Goal: Complete application form: Complete application form

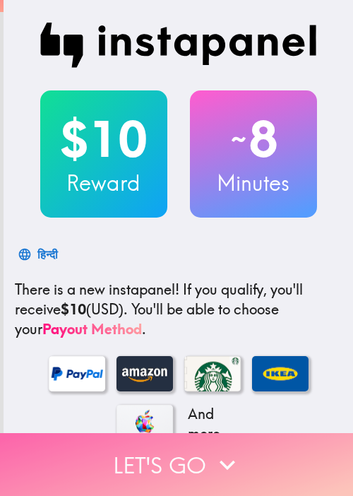
click at [121, 450] on button "Let's go" at bounding box center [176, 464] width 353 height 63
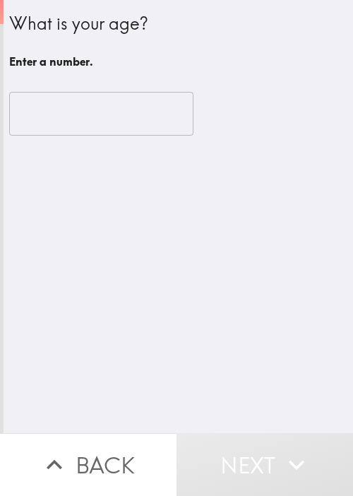
click at [112, 162] on div "What is your age? Enter a number. ​" at bounding box center [179, 216] width 350 height 433
click at [108, 119] on input "number" at bounding box center [101, 114] width 184 height 44
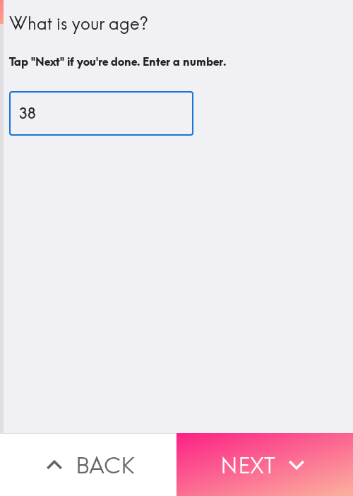
type input "38"
click at [246, 445] on button "Next" at bounding box center [265, 464] width 177 height 63
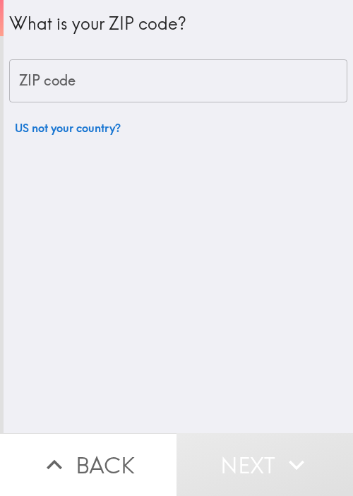
click at [229, 68] on input "ZIP code" at bounding box center [178, 81] width 339 height 44
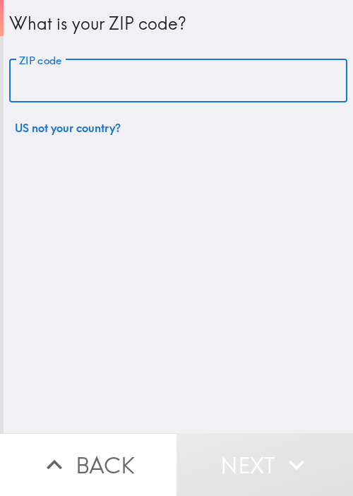
paste input "11801"
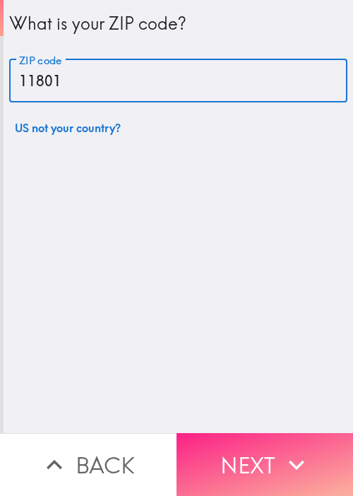
type input "11801"
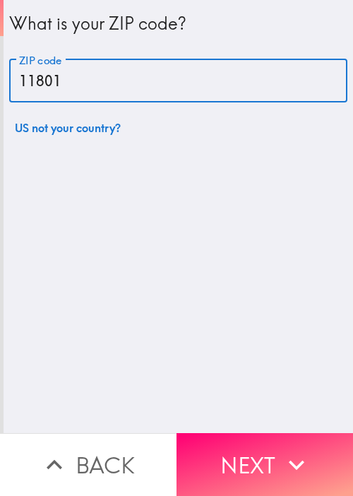
click at [239, 442] on button "Next" at bounding box center [265, 464] width 177 height 63
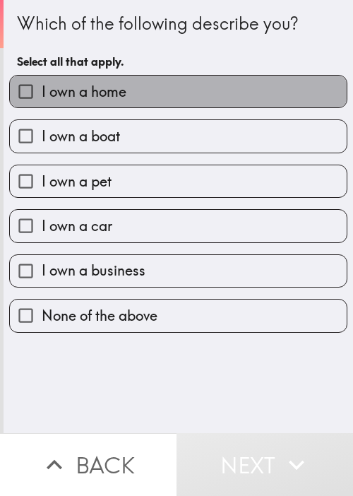
click at [234, 95] on label "I own a home" at bounding box center [178, 92] width 337 height 32
click at [42, 95] on input "I own a home" at bounding box center [26, 92] width 32 height 32
checkbox input "true"
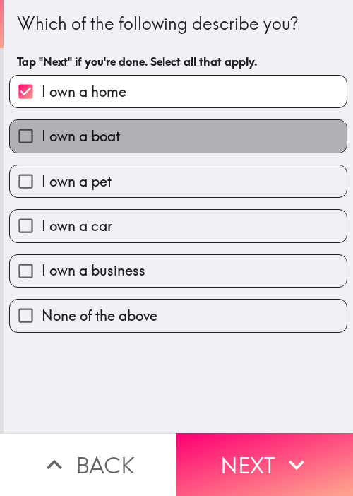
click at [222, 139] on label "I own a boat" at bounding box center [178, 136] width 337 height 32
click at [42, 139] on input "I own a boat" at bounding box center [26, 136] width 32 height 32
checkbox input "true"
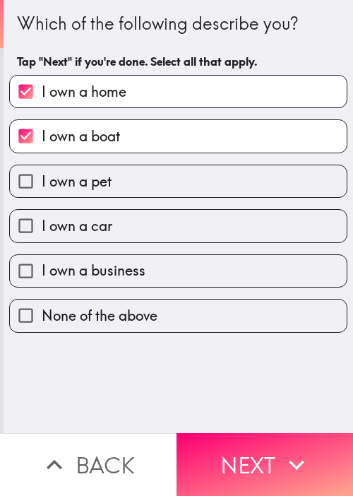
click at [201, 194] on label "I own a pet" at bounding box center [178, 181] width 337 height 32
click at [42, 194] on input "I own a pet" at bounding box center [26, 181] width 32 height 32
checkbox input "true"
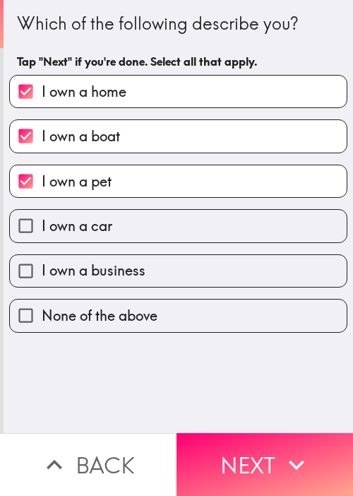
drag, startPoint x: 206, startPoint y: 228, endPoint x: 200, endPoint y: 244, distance: 17.2
click at [206, 228] on label "I own a car" at bounding box center [178, 226] width 337 height 32
click at [42, 228] on input "I own a car" at bounding box center [26, 226] width 32 height 32
checkbox input "true"
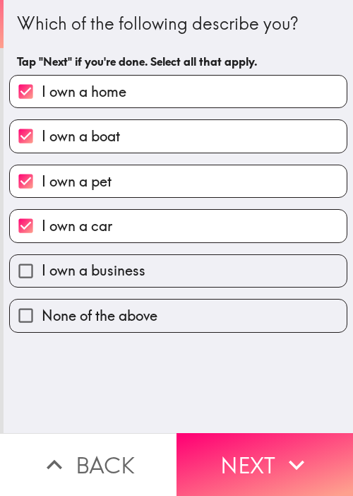
click at [190, 266] on label "I own a business" at bounding box center [178, 271] width 337 height 32
click at [42, 266] on input "I own a business" at bounding box center [26, 271] width 32 height 32
checkbox input "true"
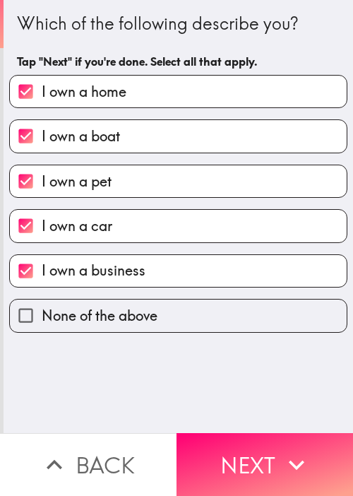
click at [204, 433] on button "Next" at bounding box center [265, 464] width 177 height 63
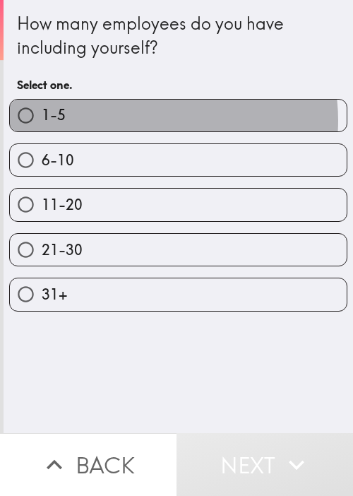
drag, startPoint x: 143, startPoint y: 120, endPoint x: 187, endPoint y: 173, distance: 69.2
click at [143, 121] on label "1-5" at bounding box center [178, 116] width 337 height 32
click at [42, 121] on input "1-5" at bounding box center [26, 116] width 32 height 32
radio input "true"
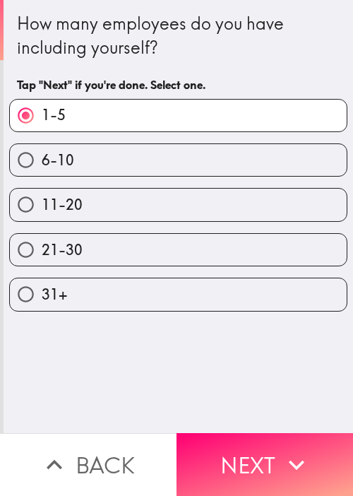
click at [240, 433] on button "Next" at bounding box center [265, 464] width 177 height 63
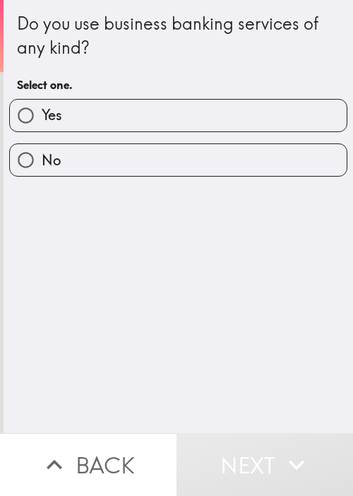
click at [146, 112] on label "Yes" at bounding box center [178, 116] width 337 height 32
click at [42, 112] on input "Yes" at bounding box center [26, 116] width 32 height 32
radio input "true"
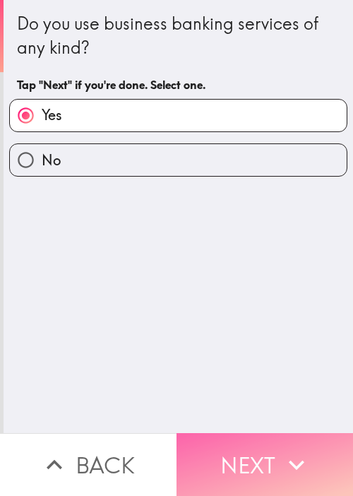
click at [262, 462] on button "Next" at bounding box center [265, 464] width 177 height 63
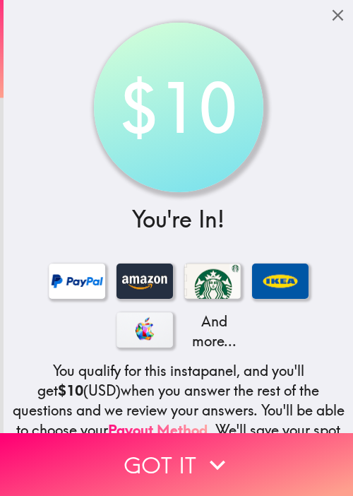
click at [12, 74] on div "$10 You're In! And more... You qualify for this instapanel, and you'll get $10 …" at bounding box center [179, 296] width 350 height 593
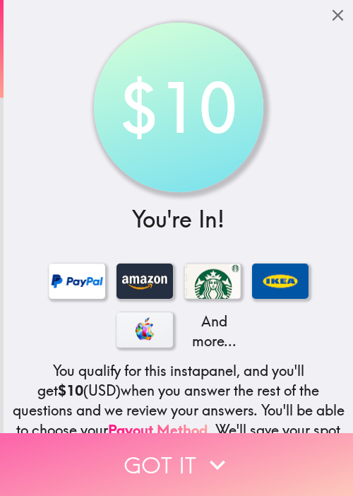
click at [160, 439] on button "Got it" at bounding box center [176, 464] width 353 height 63
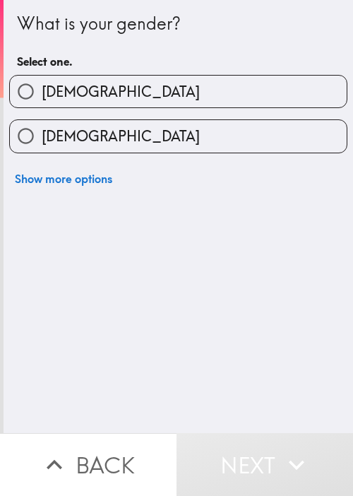
drag, startPoint x: 68, startPoint y: 90, endPoint x: 61, endPoint y: 94, distance: 7.9
click at [68, 90] on span "[DEMOGRAPHIC_DATA]" at bounding box center [121, 92] width 158 height 20
click at [42, 90] on input "[DEMOGRAPHIC_DATA]" at bounding box center [26, 92] width 32 height 32
radio input "true"
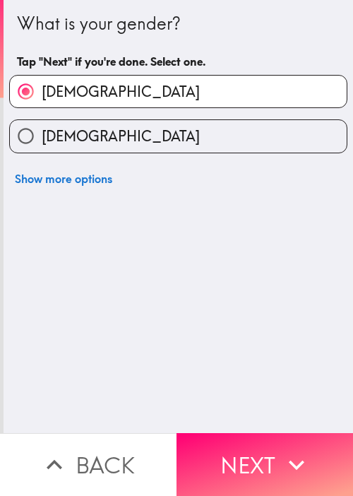
click at [288, 329] on div "What is your gender? Tap "Next" if you're done. Select one. [DEMOGRAPHIC_DATA] …" at bounding box center [179, 216] width 350 height 433
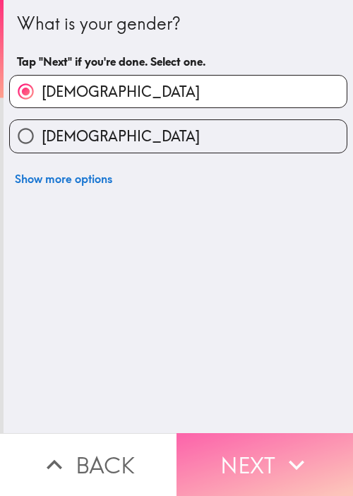
click at [240, 464] on button "Next" at bounding box center [265, 464] width 177 height 63
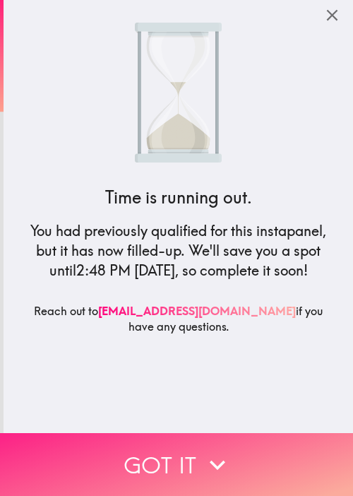
click at [136, 440] on button "Got it" at bounding box center [176, 464] width 353 height 63
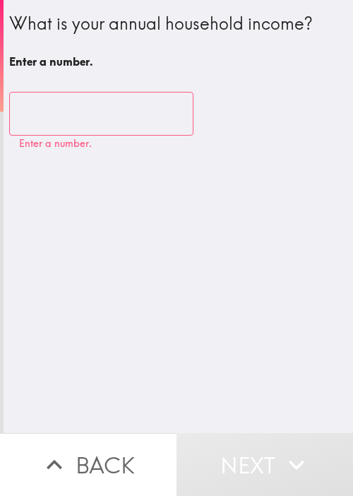
click at [192, 117] on div "​ Enter a number." at bounding box center [178, 121] width 339 height 58
click at [127, 125] on input "number" at bounding box center [101, 114] width 184 height 44
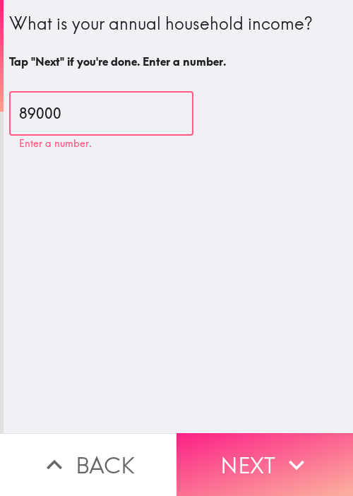
type input "89000"
drag, startPoint x: 270, startPoint y: 458, endPoint x: 280, endPoint y: 448, distance: 14.0
click at [270, 459] on button "Next" at bounding box center [265, 464] width 177 height 63
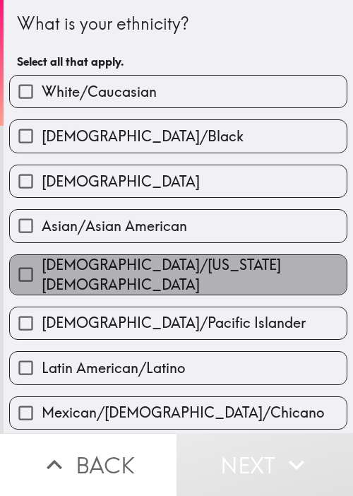
click at [245, 282] on label "[DEMOGRAPHIC_DATA]/[US_STATE][DEMOGRAPHIC_DATA]" at bounding box center [178, 275] width 337 height 40
click at [42, 282] on input "[DEMOGRAPHIC_DATA]/[US_STATE][DEMOGRAPHIC_DATA]" at bounding box center [26, 275] width 32 height 32
checkbox input "true"
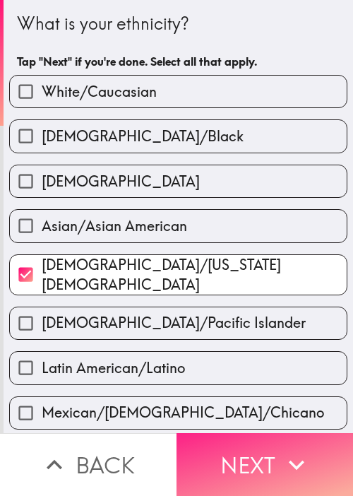
drag, startPoint x: 279, startPoint y: 479, endPoint x: 295, endPoint y: 435, distance: 47.7
click at [279, 479] on button "Next" at bounding box center [265, 464] width 177 height 63
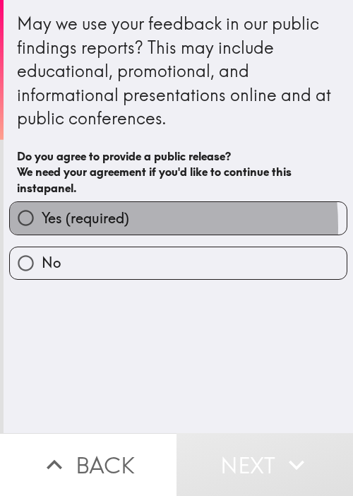
click at [46, 227] on span "Yes (required)" at bounding box center [86, 219] width 88 height 20
click at [42, 227] on input "Yes (required)" at bounding box center [26, 218] width 32 height 32
radio input "true"
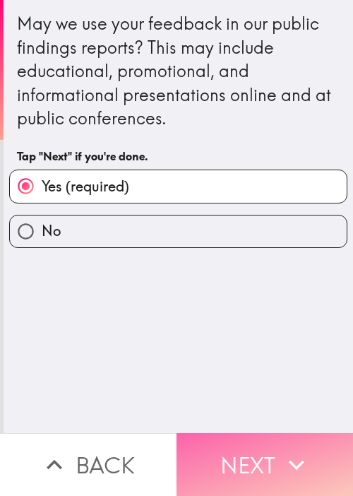
click at [271, 456] on button "Next" at bounding box center [265, 464] width 177 height 63
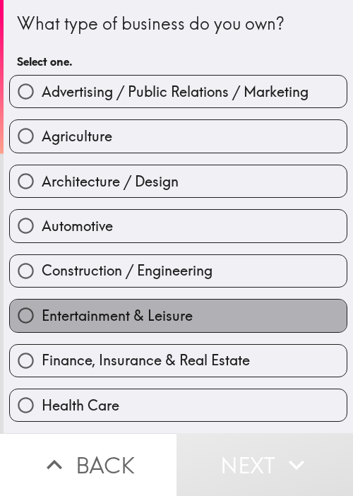
click at [264, 308] on label "Entertainment & Leisure" at bounding box center [178, 316] width 337 height 32
click at [42, 308] on input "Entertainment & Leisure" at bounding box center [26, 316] width 32 height 32
radio input "true"
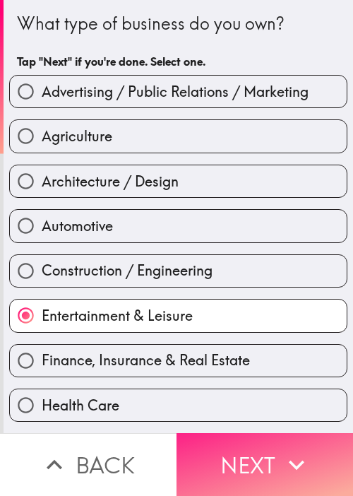
click at [273, 450] on button "Next" at bounding box center [265, 464] width 177 height 63
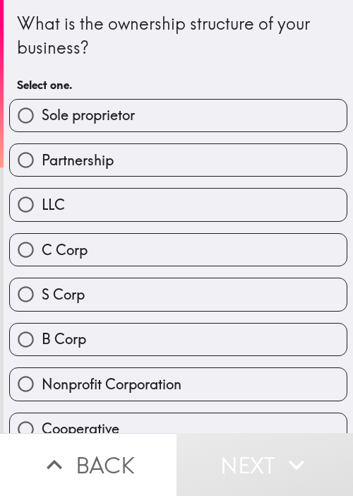
click at [131, 194] on label "LLC" at bounding box center [178, 205] width 337 height 32
click at [42, 194] on input "LLC" at bounding box center [26, 205] width 32 height 32
radio input "true"
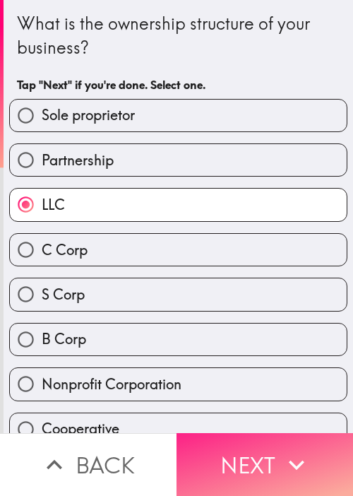
click at [253, 433] on button "Next" at bounding box center [265, 464] width 177 height 63
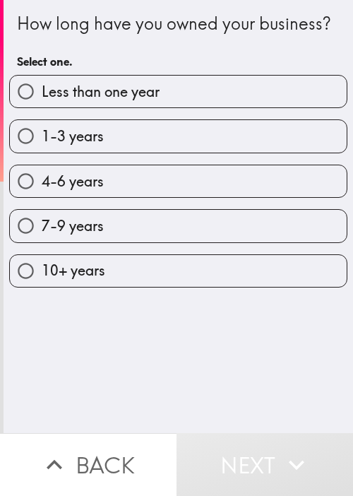
click at [47, 236] on span "7-9 years" at bounding box center [73, 226] width 62 height 20
click at [42, 242] on input "7-9 years" at bounding box center [26, 226] width 32 height 32
radio input "true"
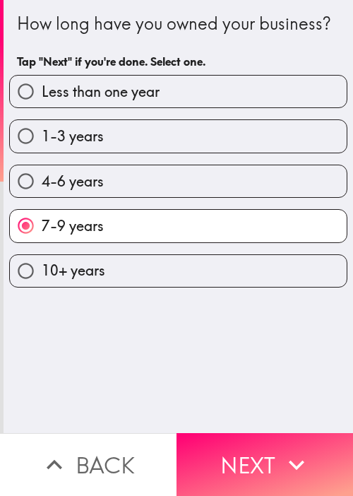
click at [275, 418] on div "How long have you owned your business? Tap "Next" if you're done. Select one. L…" at bounding box center [179, 216] width 350 height 433
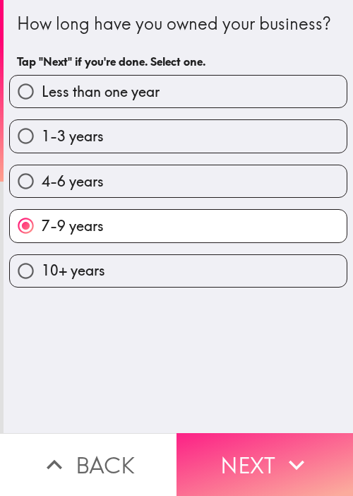
click at [264, 460] on button "Next" at bounding box center [265, 464] width 177 height 63
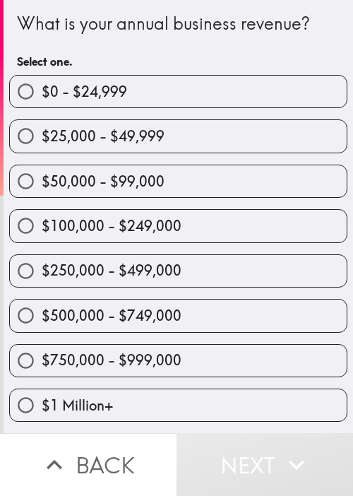
click at [71, 348] on label "$750,000 - $999,000" at bounding box center [178, 361] width 337 height 32
click at [42, 348] on input "$750,000 - $999,000" at bounding box center [26, 361] width 32 height 32
radio input "true"
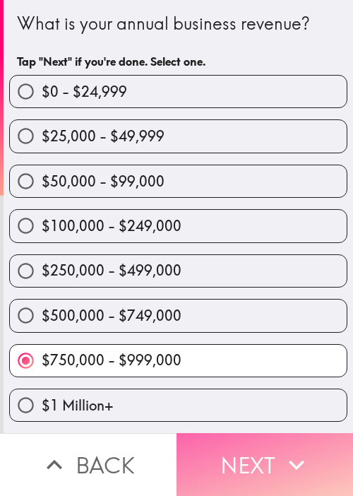
drag, startPoint x: 264, startPoint y: 469, endPoint x: 316, endPoint y: 467, distance: 52.3
click at [264, 469] on button "Next" at bounding box center [265, 464] width 177 height 63
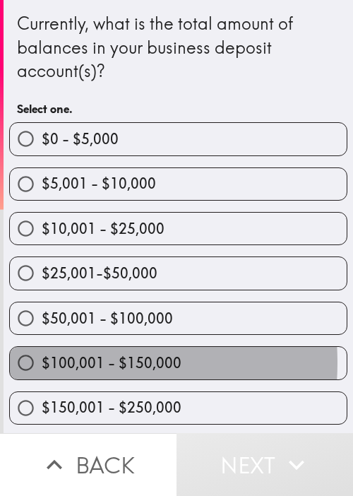
click at [42, 362] on span "$100,001 - $150,000" at bounding box center [112, 363] width 140 height 20
click at [40, 362] on input "$100,001 - $150,000" at bounding box center [26, 363] width 32 height 32
radio input "true"
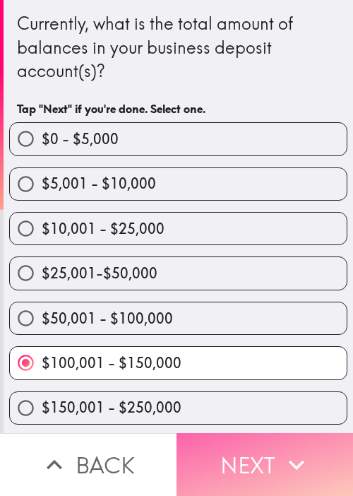
click at [283, 450] on icon "button" at bounding box center [296, 465] width 31 height 31
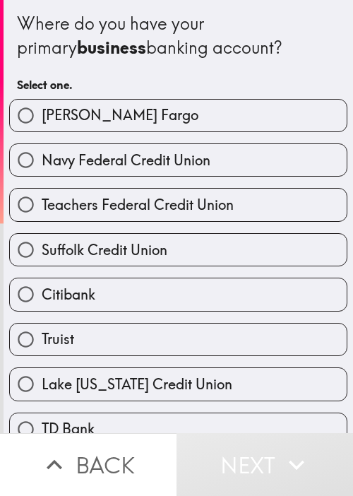
drag, startPoint x: 81, startPoint y: 66, endPoint x: 81, endPoint y: 76, distance: 10.6
click at [81, 66] on div "Where do you have your primary business banking account? Select one." at bounding box center [178, 55] width 323 height 88
click at [116, 165] on span "Navy Federal Credit Union" at bounding box center [126, 161] width 169 height 20
click at [42, 165] on input "Navy Federal Credit Union" at bounding box center [26, 160] width 32 height 32
radio input "true"
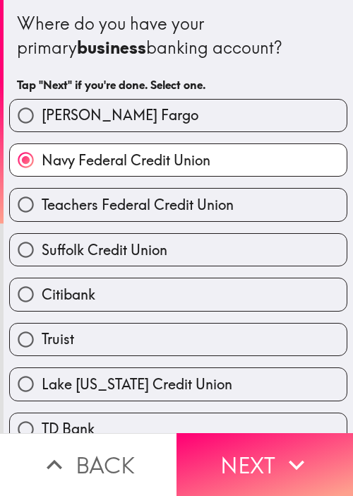
drag, startPoint x: 247, startPoint y: 455, endPoint x: 233, endPoint y: 408, distance: 48.7
click at [250, 455] on button "Next" at bounding box center [265, 464] width 177 height 63
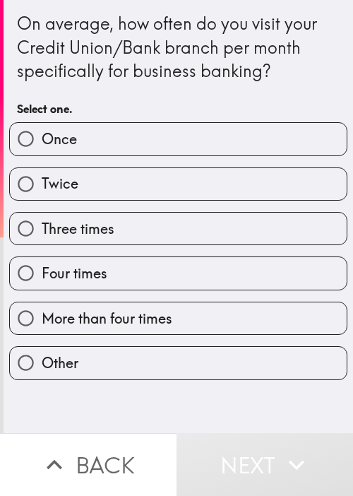
click at [144, 89] on div "On average, how often do you visit your Credit Union/Bank branch per month spec…" at bounding box center [178, 66] width 323 height 111
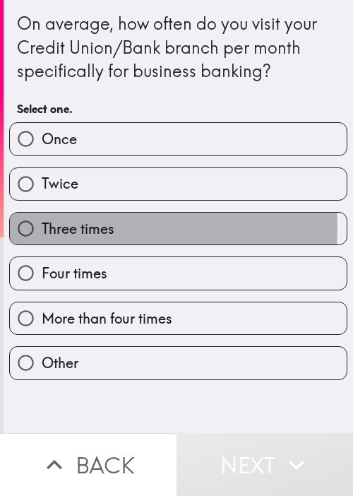
drag, startPoint x: 125, startPoint y: 227, endPoint x: 150, endPoint y: 252, distance: 35.5
click at [125, 227] on label "Three times" at bounding box center [178, 229] width 337 height 32
click at [42, 227] on input "Three times" at bounding box center [26, 229] width 32 height 32
radio input "true"
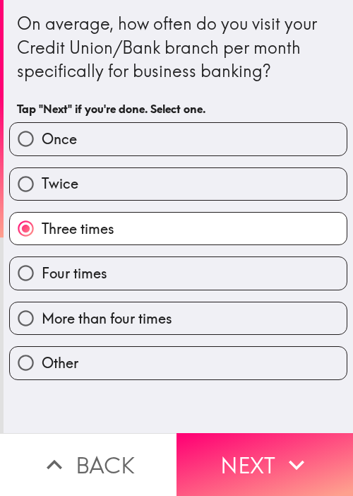
drag, startPoint x: 251, startPoint y: 438, endPoint x: 239, endPoint y: 394, distance: 46.1
click at [252, 439] on button "Next" at bounding box center [265, 464] width 177 height 63
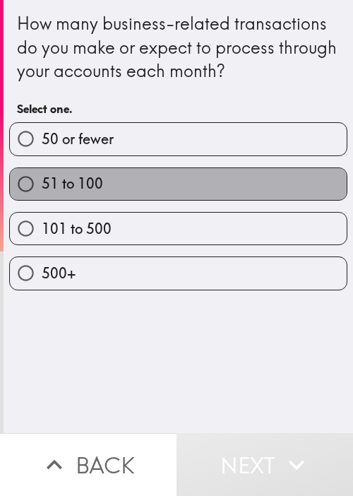
click at [218, 187] on label "51 to 100" at bounding box center [178, 184] width 337 height 32
click at [42, 187] on input "51 to 100" at bounding box center [26, 184] width 32 height 32
radio input "true"
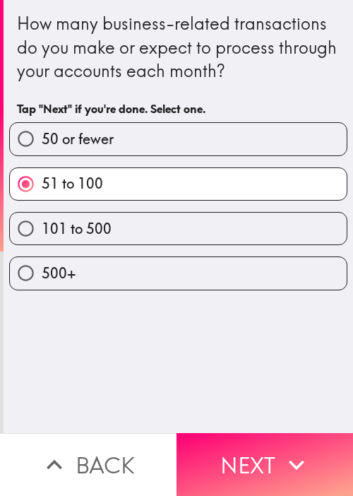
click at [245, 365] on div "How many business-related transactions do you make or expect to process through…" at bounding box center [179, 216] width 350 height 433
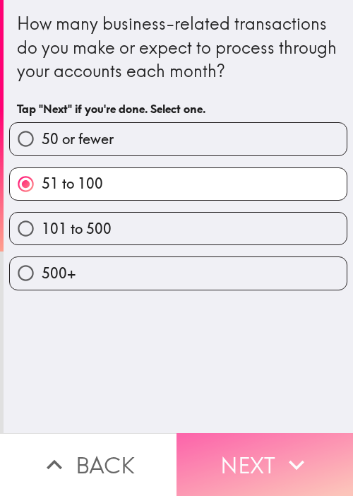
click at [281, 450] on icon "button" at bounding box center [296, 465] width 31 height 31
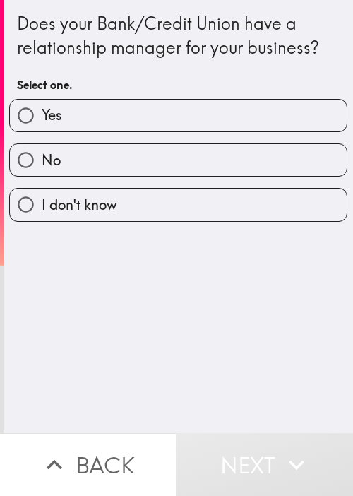
click at [129, 127] on label "Yes" at bounding box center [178, 116] width 337 height 32
click at [42, 127] on input "Yes" at bounding box center [26, 116] width 32 height 32
radio input "true"
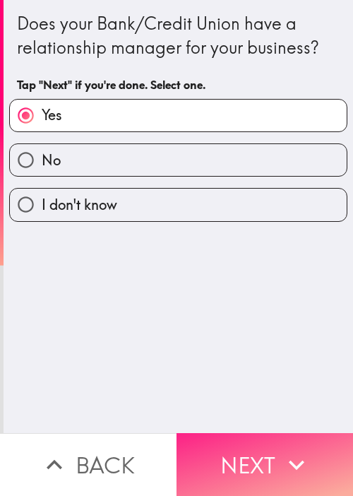
drag, startPoint x: 239, startPoint y: 464, endPoint x: 184, endPoint y: 402, distance: 83.1
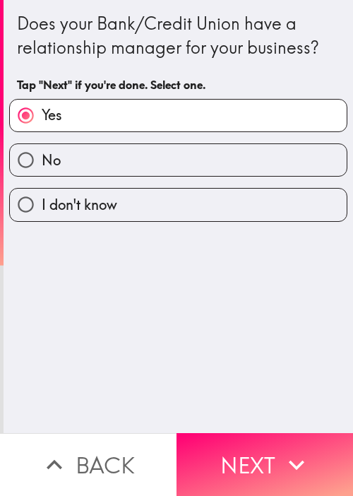
click at [240, 464] on button "Next" at bounding box center [265, 464] width 177 height 63
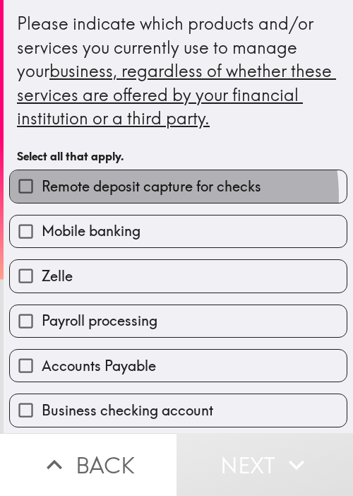
click at [135, 197] on label "Remote deposit capture for checks" at bounding box center [178, 186] width 337 height 32
click at [42, 197] on input "Remote deposit capture for checks" at bounding box center [26, 186] width 32 height 32
checkbox input "true"
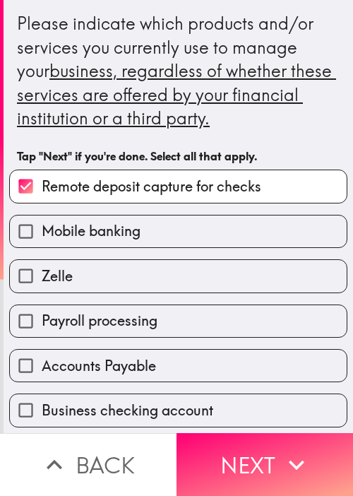
click at [151, 257] on div "Zelle" at bounding box center [173, 270] width 350 height 45
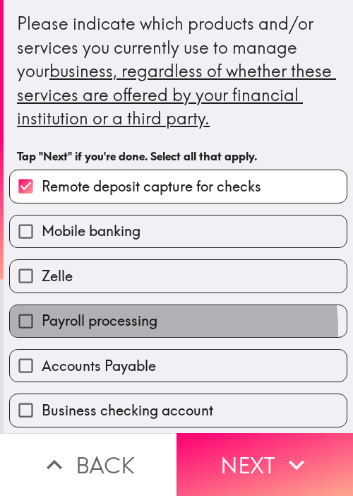
click at [161, 327] on label "Payroll processing" at bounding box center [178, 321] width 337 height 32
click at [42, 327] on input "Payroll processing" at bounding box center [26, 321] width 32 height 32
checkbox input "true"
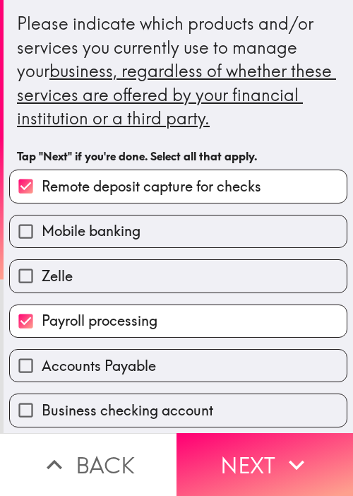
click at [115, 375] on label "Accounts Payable" at bounding box center [178, 366] width 337 height 32
click at [42, 375] on input "Accounts Payable" at bounding box center [26, 366] width 32 height 32
checkbox input "true"
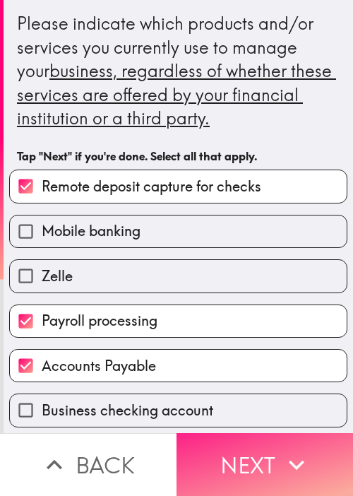
click at [262, 476] on button "Next" at bounding box center [265, 464] width 177 height 63
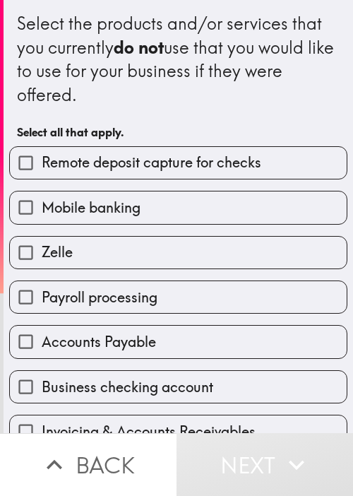
click at [141, 182] on div "Mobile banking" at bounding box center [173, 202] width 350 height 45
click at [183, 175] on label "Remote deposit capture for checks" at bounding box center [178, 163] width 337 height 32
click at [42, 175] on input "Remote deposit capture for checks" at bounding box center [26, 163] width 32 height 32
checkbox input "true"
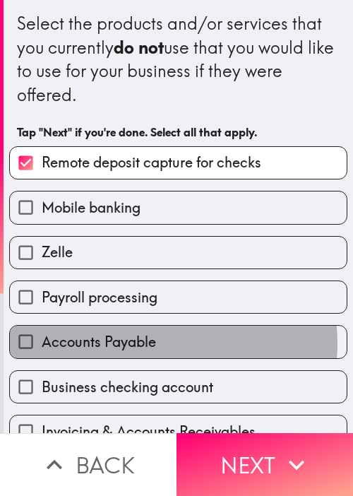
click at [154, 343] on label "Accounts Payable" at bounding box center [178, 342] width 337 height 32
click at [42, 343] on input "Accounts Payable" at bounding box center [26, 342] width 32 height 32
checkbox input "true"
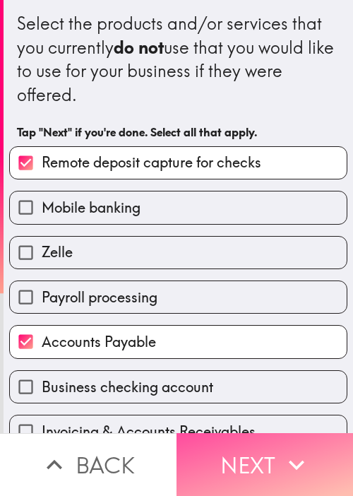
drag, startPoint x: 260, startPoint y: 452, endPoint x: 254, endPoint y: 319, distance: 133.7
click at [262, 450] on button "Next" at bounding box center [265, 464] width 177 height 63
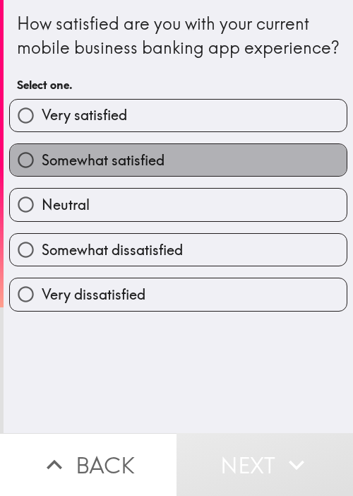
click at [181, 176] on label "Somewhat satisfied" at bounding box center [178, 160] width 337 height 32
click at [42, 176] on input "Somewhat satisfied" at bounding box center [26, 160] width 32 height 32
radio input "true"
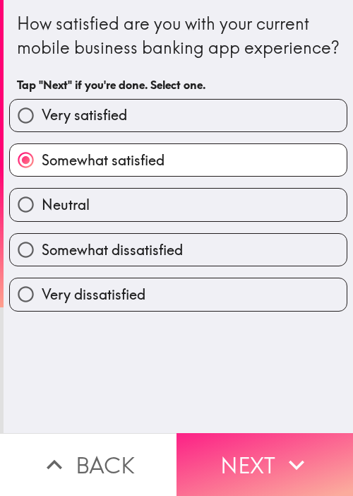
drag, startPoint x: 249, startPoint y: 433, endPoint x: 222, endPoint y: 422, distance: 29.1
click at [249, 433] on button "Next" at bounding box center [265, 464] width 177 height 63
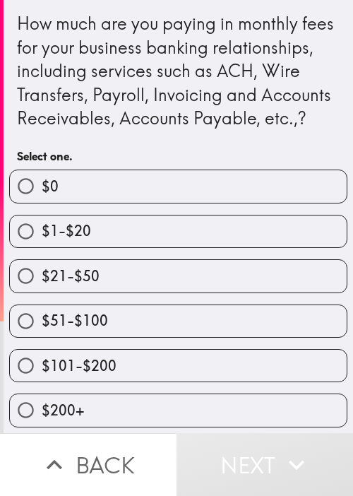
click at [235, 336] on label "$51-$100" at bounding box center [178, 321] width 337 height 32
click at [42, 336] on input "$51-$100" at bounding box center [26, 321] width 32 height 32
radio input "true"
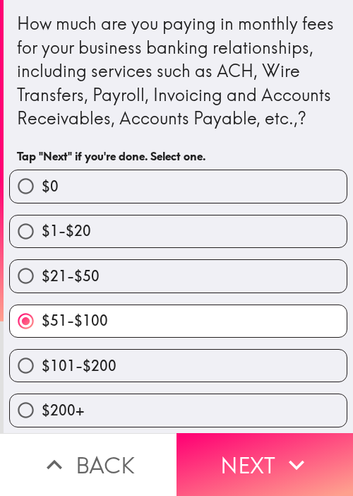
scroll to position [26, 0]
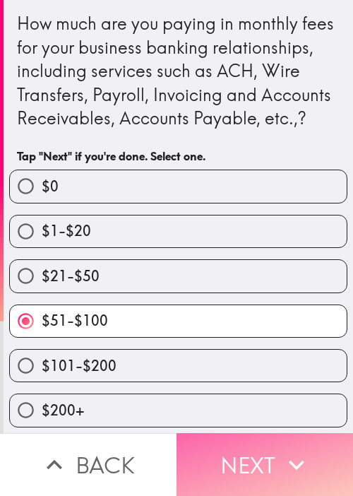
click at [300, 452] on icon "button" at bounding box center [296, 465] width 31 height 31
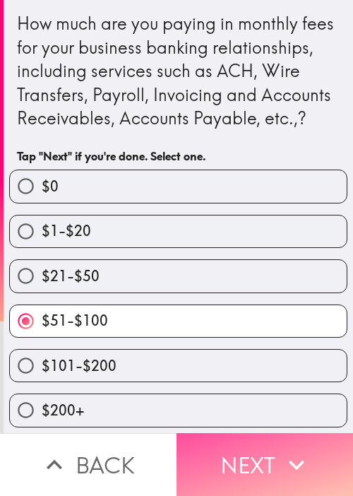
scroll to position [0, 0]
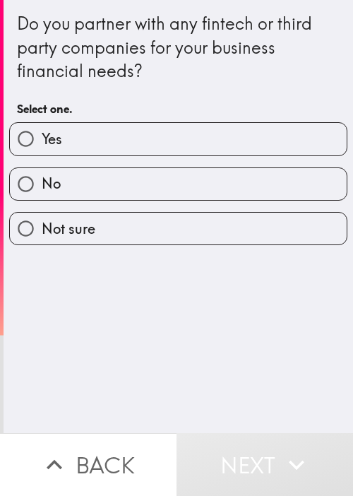
click at [71, 332] on div "Do you partner with any fintech or third party companies for your business fina…" at bounding box center [179, 216] width 350 height 433
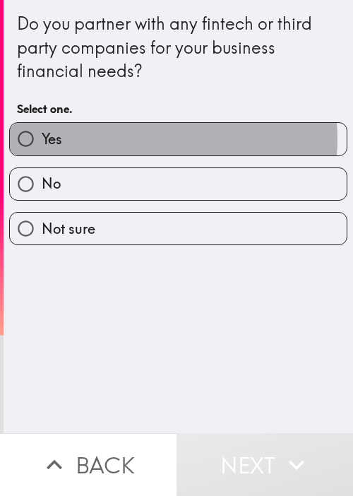
click at [121, 139] on label "Yes" at bounding box center [178, 139] width 337 height 32
click at [42, 139] on input "Yes" at bounding box center [26, 139] width 32 height 32
radio input "true"
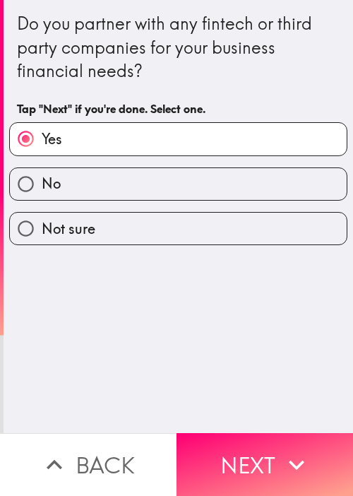
click at [250, 438] on button "Next" at bounding box center [265, 464] width 177 height 63
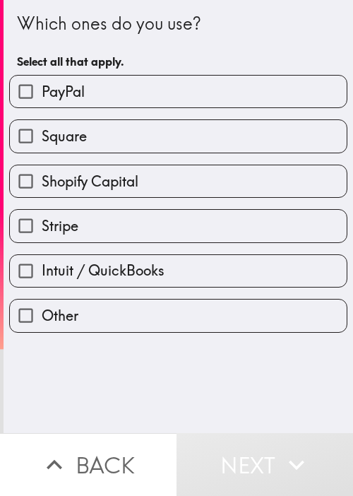
click at [180, 392] on div "Which ones do you use? Select all that apply. PayPal Square Shopify Capital Str…" at bounding box center [179, 216] width 350 height 433
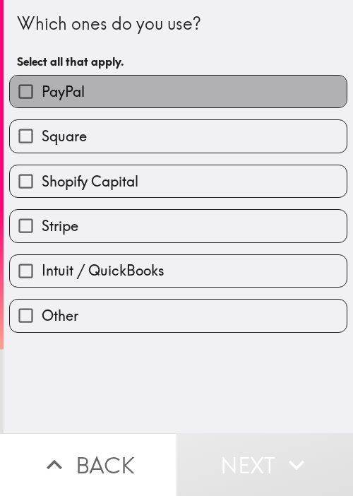
click at [203, 106] on label "PayPal" at bounding box center [178, 92] width 337 height 32
click at [42, 106] on input "PayPal" at bounding box center [26, 92] width 32 height 32
checkbox input "true"
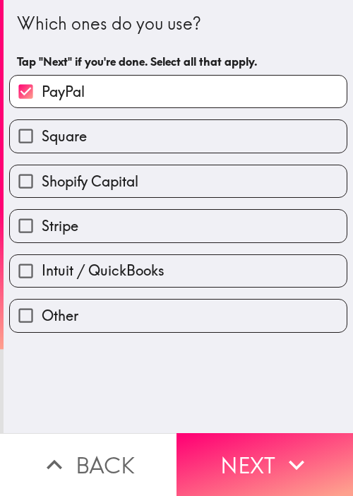
drag, startPoint x: 238, startPoint y: 400, endPoint x: 260, endPoint y: 409, distance: 23.8
click at [240, 400] on div "Which ones do you use? Tap "Next" if you're done. Select all that apply. PayPal…" at bounding box center [179, 216] width 350 height 433
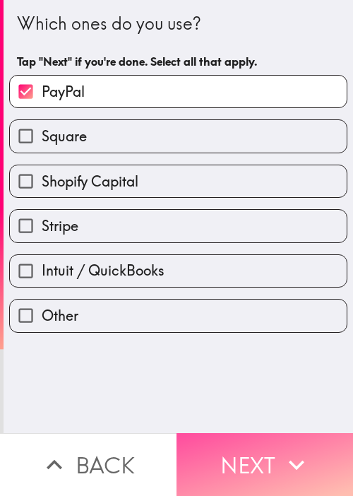
drag, startPoint x: 277, startPoint y: 450, endPoint x: 353, endPoint y: 410, distance: 85.7
click at [281, 450] on icon "button" at bounding box center [296, 465] width 31 height 31
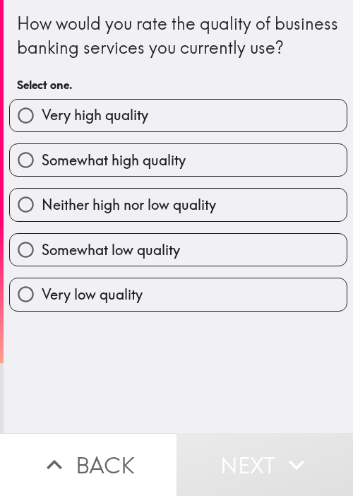
drag, startPoint x: 110, startPoint y: 37, endPoint x: 108, endPoint y: 70, distance: 32.6
click at [110, 37] on div "How would you rate the quality of business banking services you currently use?" at bounding box center [178, 35] width 323 height 47
click at [105, 131] on label "Very high quality" at bounding box center [178, 116] width 337 height 32
click at [42, 131] on input "Very high quality" at bounding box center [26, 116] width 32 height 32
radio input "true"
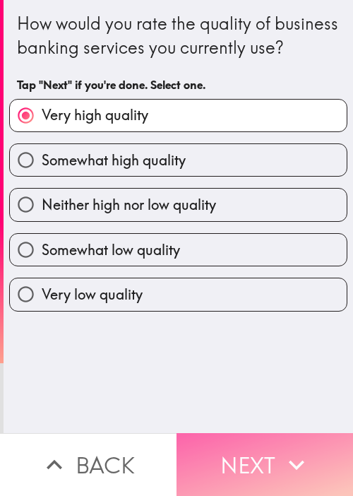
click at [270, 438] on button "Next" at bounding box center [265, 464] width 177 height 63
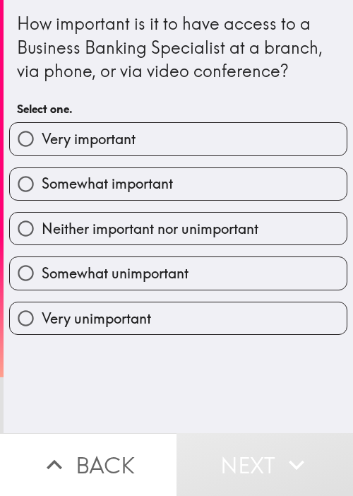
click at [123, 138] on span "Very important" at bounding box center [89, 139] width 94 height 20
click at [42, 138] on input "Very important" at bounding box center [26, 139] width 32 height 32
radio input "true"
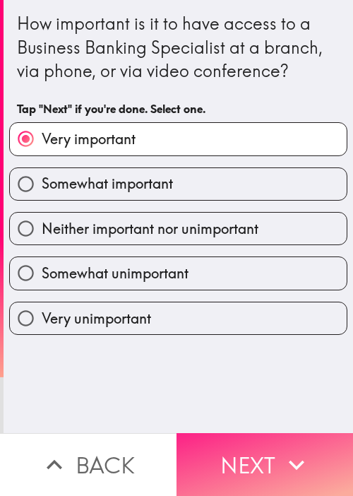
click at [255, 438] on button "Next" at bounding box center [265, 464] width 177 height 63
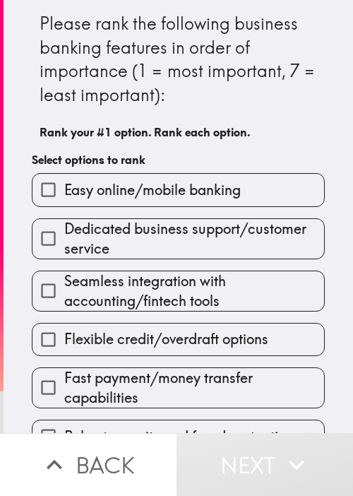
click at [213, 321] on div "Flexible credit/overdraft options" at bounding box center [172, 334] width 305 height 45
click at [261, 334] on span "Flexible credit/overdraft options" at bounding box center [166, 339] width 204 height 20
click at [64, 334] on input "Flexible credit/overdraft options" at bounding box center [49, 340] width 32 height 32
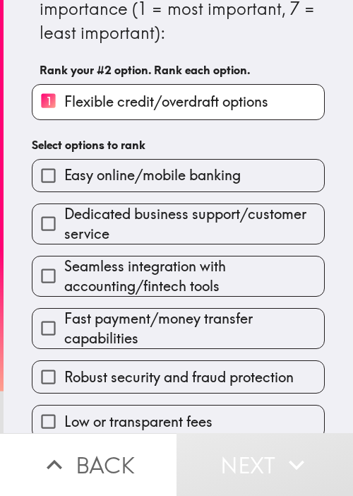
scroll to position [76, 0]
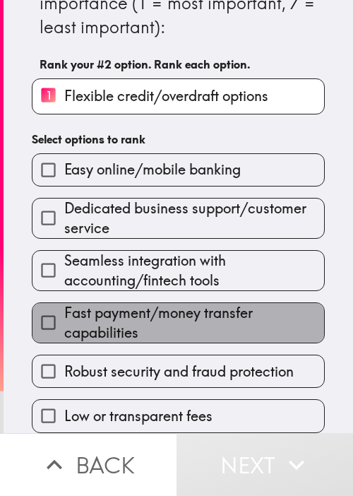
click at [223, 303] on span "Fast payment/money transfer capabilities" at bounding box center [194, 323] width 260 height 40
click at [64, 307] on input "Fast payment/money transfer capabilities" at bounding box center [49, 323] width 32 height 32
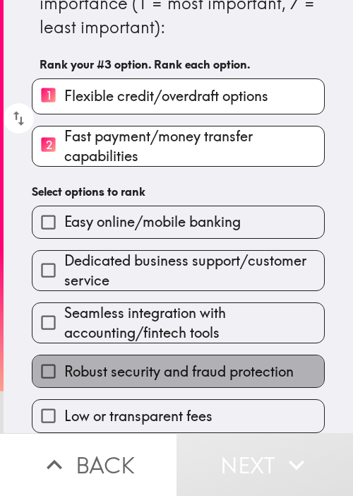
click at [177, 367] on span "Robust security and fraud protection" at bounding box center [179, 372] width 230 height 20
click at [64, 367] on input "Robust security and fraud protection" at bounding box center [49, 372] width 32 height 32
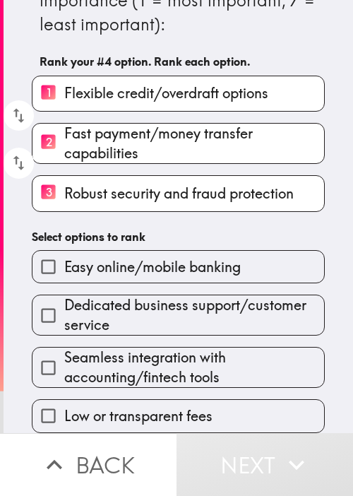
click at [181, 406] on span "Low or transparent fees" at bounding box center [138, 416] width 148 height 20
click at [64, 406] on input "Low or transparent fees" at bounding box center [49, 416] width 32 height 32
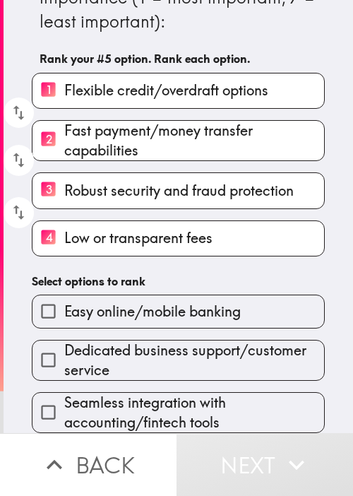
click at [181, 329] on div "Dedicated business support/customer service" at bounding box center [172, 355] width 305 height 52
click at [172, 357] on span "Dedicated business support/customer service" at bounding box center [194, 361] width 260 height 40
click at [64, 357] on input "Dedicated business support/customer service" at bounding box center [49, 360] width 32 height 32
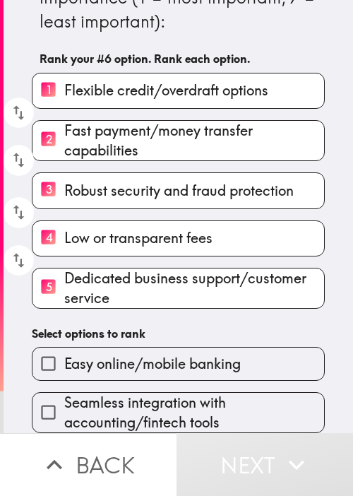
click at [195, 326] on h6 "Select options to rank" at bounding box center [178, 334] width 293 height 16
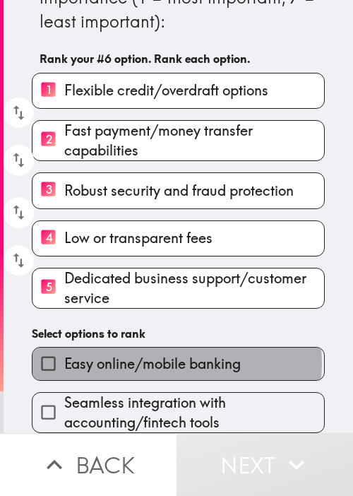
click at [171, 357] on span "Easy online/mobile banking" at bounding box center [152, 364] width 177 height 20
click at [64, 357] on input "Easy online/mobile banking" at bounding box center [49, 364] width 32 height 32
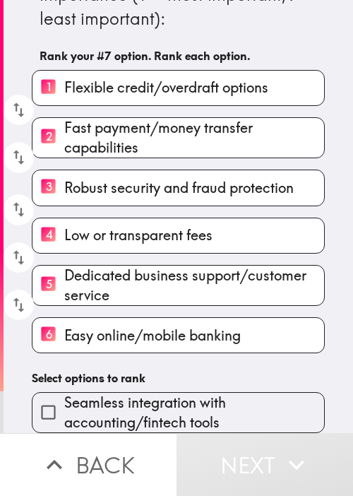
click at [180, 399] on span "Seamless integration with accounting/fintech tools" at bounding box center [194, 413] width 260 height 40
click at [64, 399] on input "Seamless integration with accounting/fintech tools" at bounding box center [49, 413] width 32 height 32
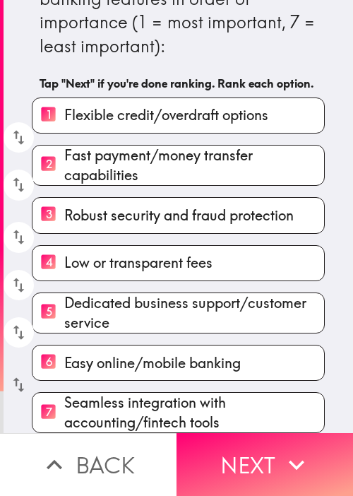
click at [9, 375] on icon "button" at bounding box center [18, 384] width 19 height 19
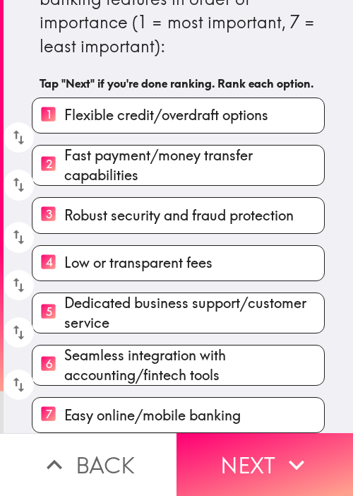
click at [86, 76] on h6 "Tap "Next" if you're done ranking. Rank each option." at bounding box center [179, 84] width 278 height 16
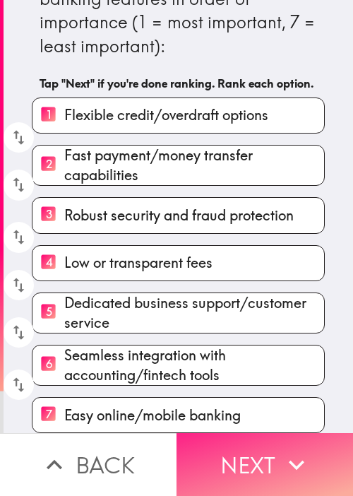
click at [283, 450] on icon "button" at bounding box center [296, 465] width 31 height 31
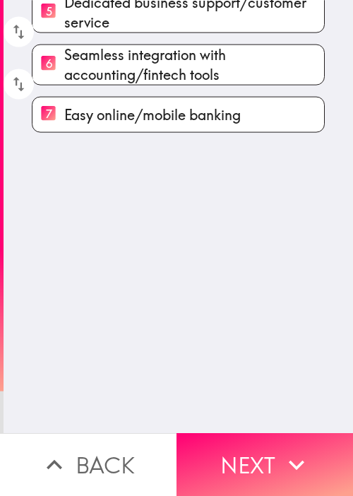
scroll to position [0, 0]
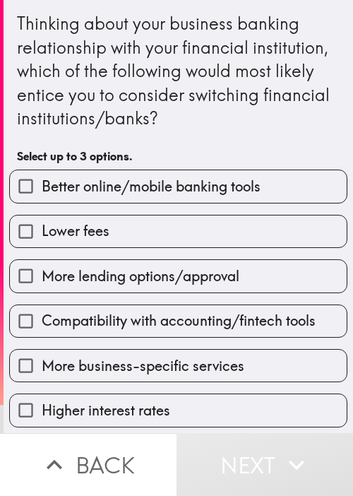
click at [94, 323] on span "Compatibility with accounting/fintech tools" at bounding box center [179, 321] width 274 height 20
click at [42, 323] on input "Compatibility with accounting/fintech tools" at bounding box center [26, 321] width 32 height 32
checkbox input "true"
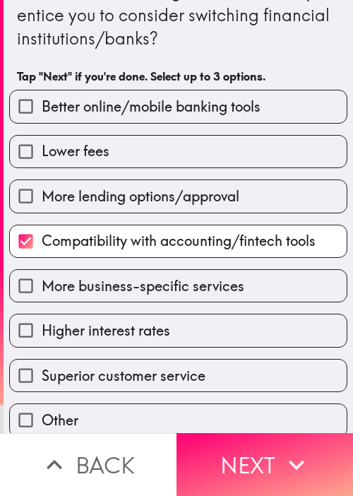
scroll to position [92, 0]
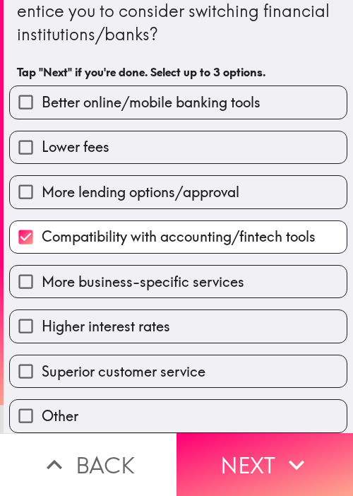
click at [102, 254] on div "More business-specific services" at bounding box center [173, 276] width 350 height 45
click at [110, 275] on span "More business-specific services" at bounding box center [143, 282] width 203 height 20
click at [42, 275] on input "More business-specific services" at bounding box center [26, 282] width 32 height 32
checkbox input "true"
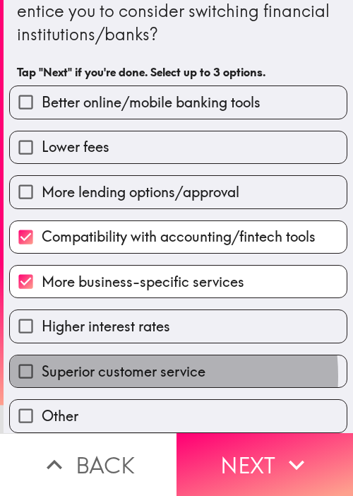
click at [117, 367] on span "Superior customer service" at bounding box center [124, 372] width 164 height 20
click at [42, 367] on input "Superior customer service" at bounding box center [26, 372] width 32 height 32
checkbox input "true"
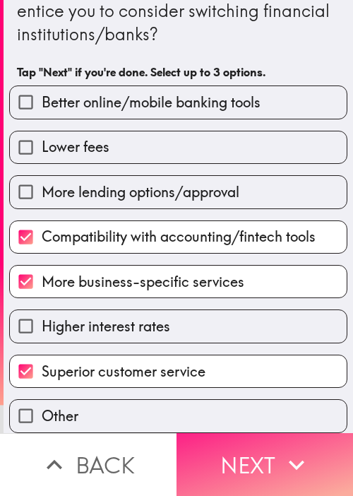
click at [259, 443] on button "Next" at bounding box center [265, 464] width 177 height 63
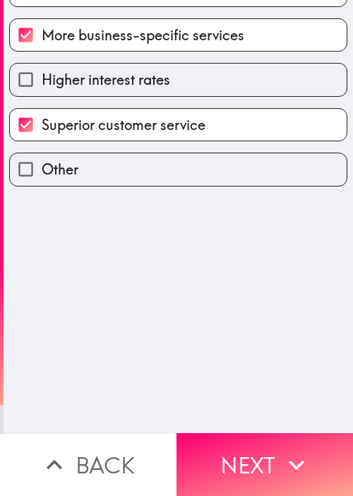
scroll to position [0, 0]
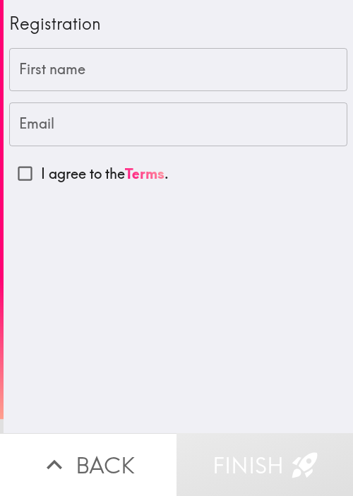
click at [110, 60] on input "First name" at bounding box center [178, 70] width 339 height 44
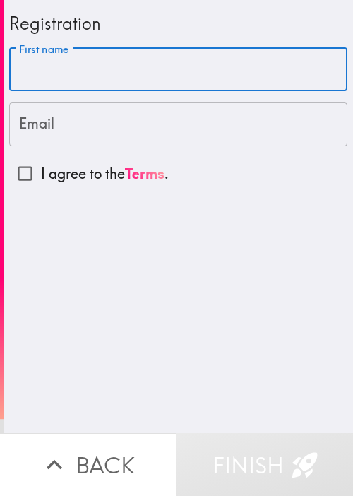
click at [130, 52] on input "First name" at bounding box center [178, 70] width 339 height 44
paste input "[PERSON_NAME]"
type input "[PERSON_NAME]"
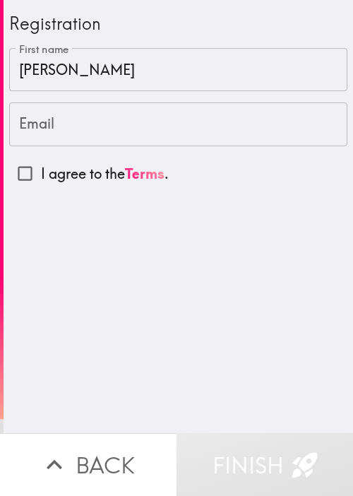
click at [127, 142] on input "Email" at bounding box center [178, 124] width 339 height 44
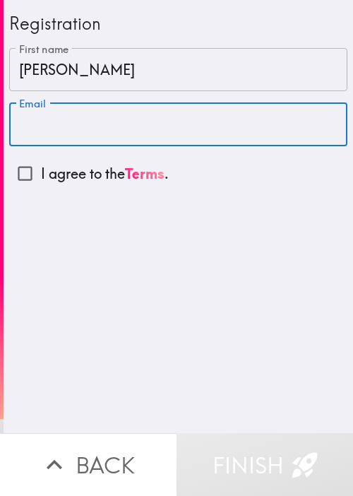
paste input "[EMAIL_ADDRESS][DOMAIN_NAME]"
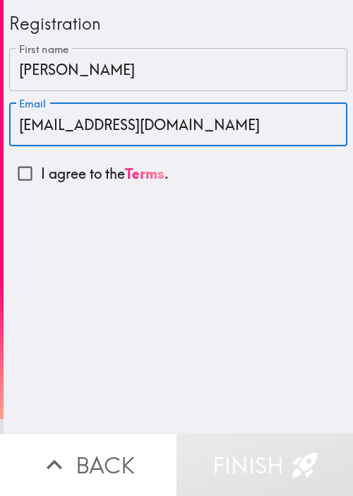
type input "[EMAIL_ADDRESS][DOMAIN_NAME]"
click at [20, 173] on input "I agree to the Terms ." at bounding box center [25, 174] width 32 height 32
checkbox input "true"
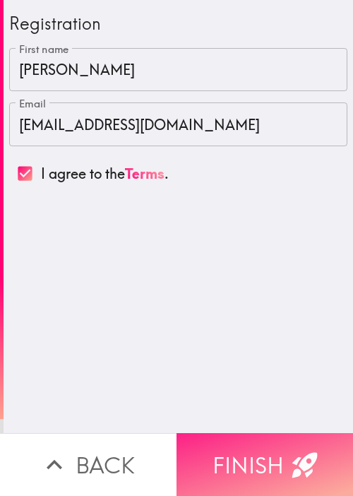
click at [245, 447] on button "Finish" at bounding box center [265, 464] width 177 height 63
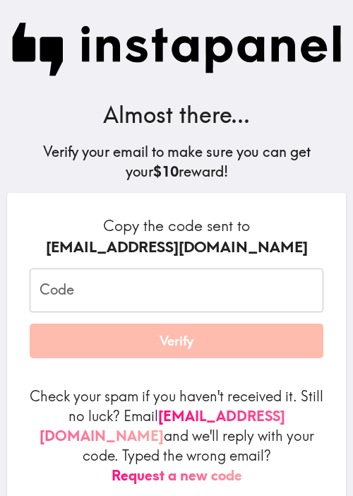
click at [60, 261] on form "Copy the code sent to [EMAIL_ADDRESS][DOMAIN_NAME] Code Code Verify Check your …" at bounding box center [177, 351] width 294 height 270
click at [85, 294] on input "Code" at bounding box center [177, 291] width 294 height 44
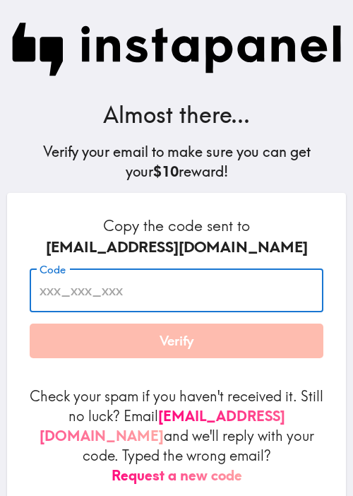
paste input "DrD_kkQ_Kni"
type input "DrD_kkQ_Kni"
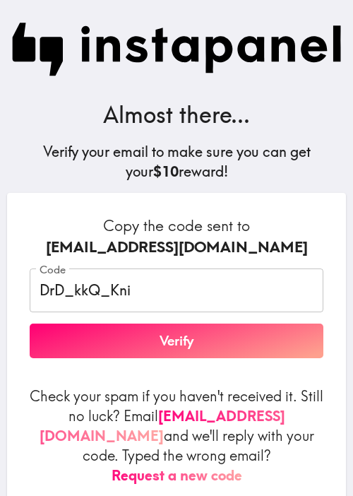
click at [174, 348] on button "Verify" at bounding box center [177, 341] width 294 height 35
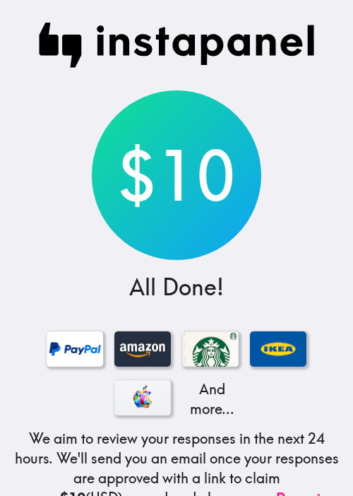
click at [232, 60] on img at bounding box center [176, 45] width 277 height 45
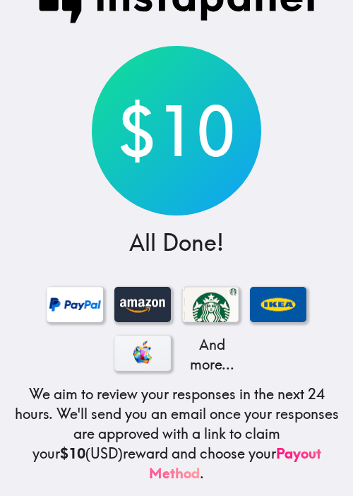
scroll to position [155, 0]
